Goal: Task Accomplishment & Management: Manage account settings

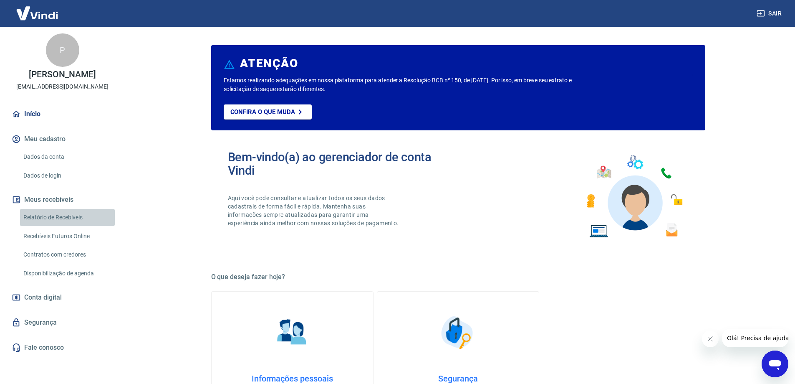
click at [82, 217] on link "Relatório de Recebíveis" at bounding box center [67, 217] width 95 height 17
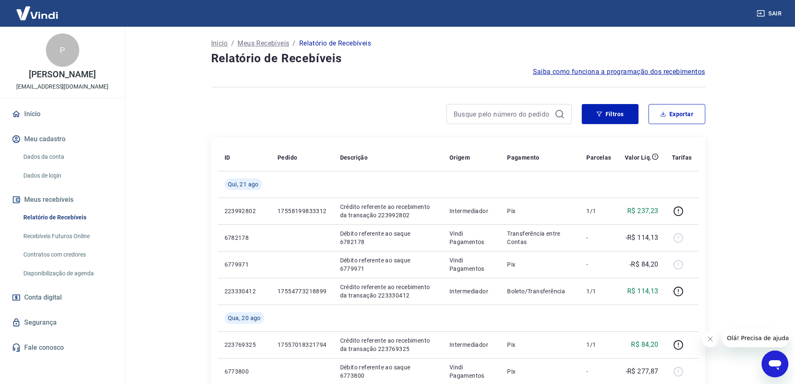
click at [81, 236] on link "Recebíveis Futuros Online" at bounding box center [67, 236] width 95 height 17
